Goal: Check status

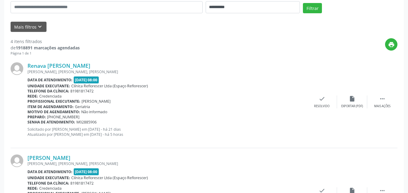
scroll to position [35, 0]
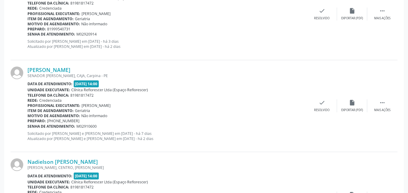
scroll to position [735, 0]
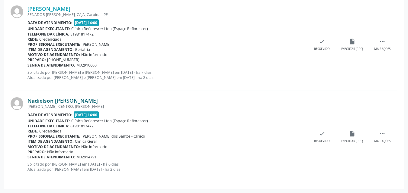
click at [61, 104] on link "Nadielson [PERSON_NAME]" at bounding box center [62, 100] width 70 height 7
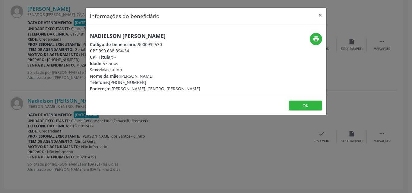
drag, startPoint x: 100, startPoint y: 50, endPoint x: 135, endPoint y: 49, distance: 35.6
click at [135, 49] on div "CPF: 399.688.394-34" at bounding box center [145, 51] width 110 height 6
copy div "399.688.394-34"
click at [298, 107] on button "OK" at bounding box center [305, 106] width 33 height 10
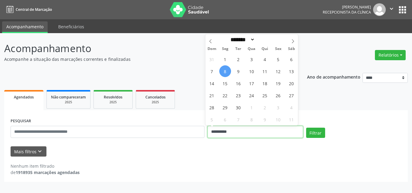
click at [229, 135] on input "**********" at bounding box center [256, 132] width 96 height 12
click at [238, 73] on span "9" at bounding box center [239, 71] width 12 height 12
type input "**********"
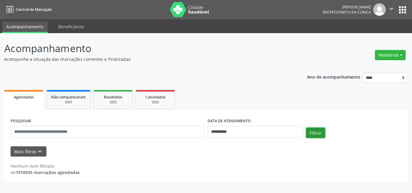
click at [313, 134] on button "Filtrar" at bounding box center [315, 133] width 19 height 10
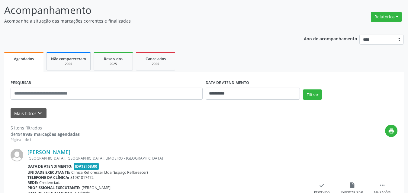
scroll to position [91, 0]
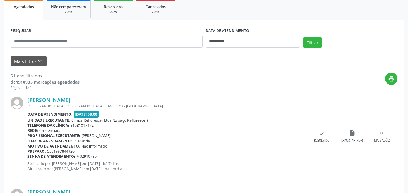
click at [263, 124] on div "Telefone da clínica: 81981817472" at bounding box center [166, 125] width 279 height 5
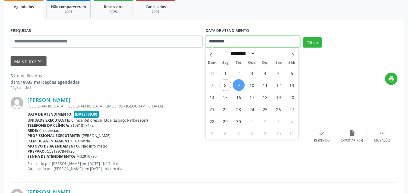
click at [243, 43] on input "**********" at bounding box center [252, 42] width 94 height 12
click at [251, 87] on span "10" at bounding box center [252, 85] width 12 height 12
type input "**********"
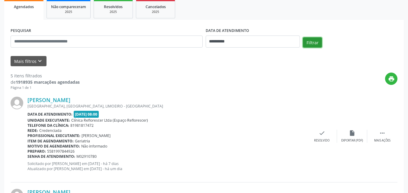
click at [308, 44] on button "Filtrar" at bounding box center [312, 42] width 19 height 10
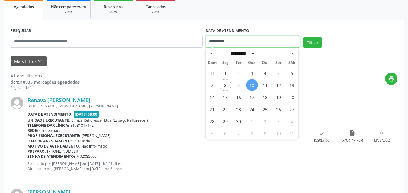
click at [254, 45] on input "**********" at bounding box center [252, 42] width 94 height 12
click at [254, 85] on span "10" at bounding box center [252, 85] width 12 height 12
type input "**********"
click at [254, 86] on span "10" at bounding box center [252, 85] width 12 height 12
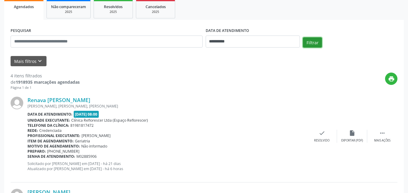
click at [310, 46] on button "Filtrar" at bounding box center [312, 42] width 19 height 10
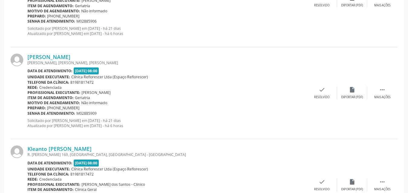
scroll to position [216, 0]
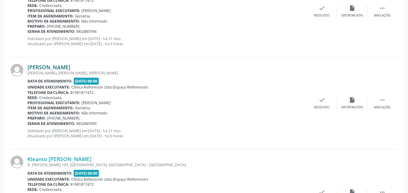
click at [70, 68] on link "Manoel Salvino Barbosa Neto" at bounding box center [48, 67] width 43 height 7
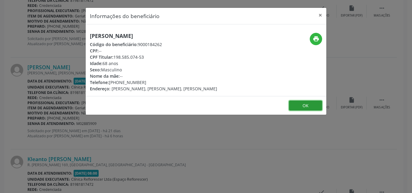
click at [298, 105] on button "OK" at bounding box center [305, 106] width 33 height 10
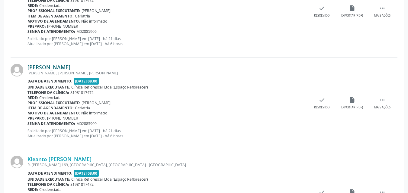
click at [70, 67] on link "Manoel Salvino Barbosa Neto" at bounding box center [48, 67] width 43 height 7
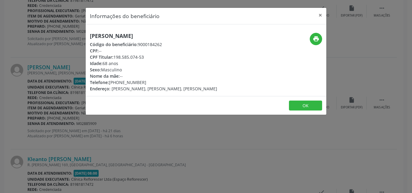
click at [142, 57] on div "CPF Titular: 198.585.074-53" at bounding box center [153, 57] width 127 height 6
drag, startPoint x: 114, startPoint y: 57, endPoint x: 150, endPoint y: 56, distance: 35.9
click at [151, 56] on div "CPF Titular: 198.585.074-53" at bounding box center [153, 57] width 127 height 6
copy div "198.585.074-53"
click at [316, 40] on icon "print" at bounding box center [316, 39] width 7 height 7
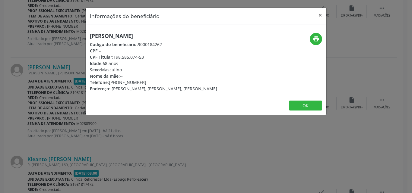
click at [300, 112] on footer "OK" at bounding box center [206, 105] width 241 height 19
click at [305, 106] on button "OK" at bounding box center [305, 106] width 33 height 10
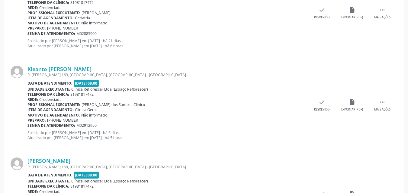
scroll to position [336, 0]
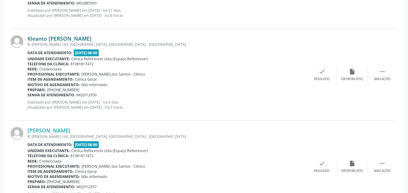
click at [74, 39] on link "Kleanto Bezerra da Rocha" at bounding box center [59, 38] width 64 height 7
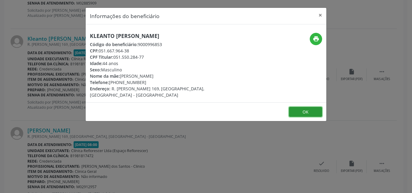
click at [306, 109] on button "OK" at bounding box center [305, 112] width 33 height 10
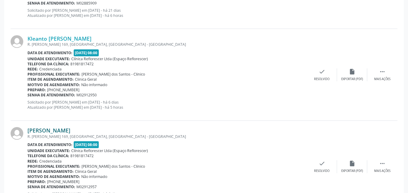
click at [70, 131] on link "Lucas Barbosa da Rocha" at bounding box center [48, 130] width 43 height 7
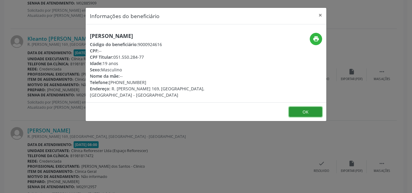
click at [298, 107] on button "OK" at bounding box center [305, 112] width 33 height 10
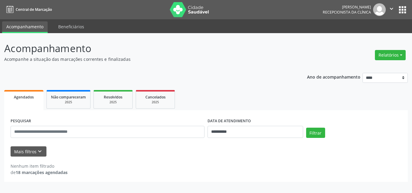
click at [181, 84] on div "**********" at bounding box center [206, 126] width 404 height 114
